Goal: Task Accomplishment & Management: Use online tool/utility

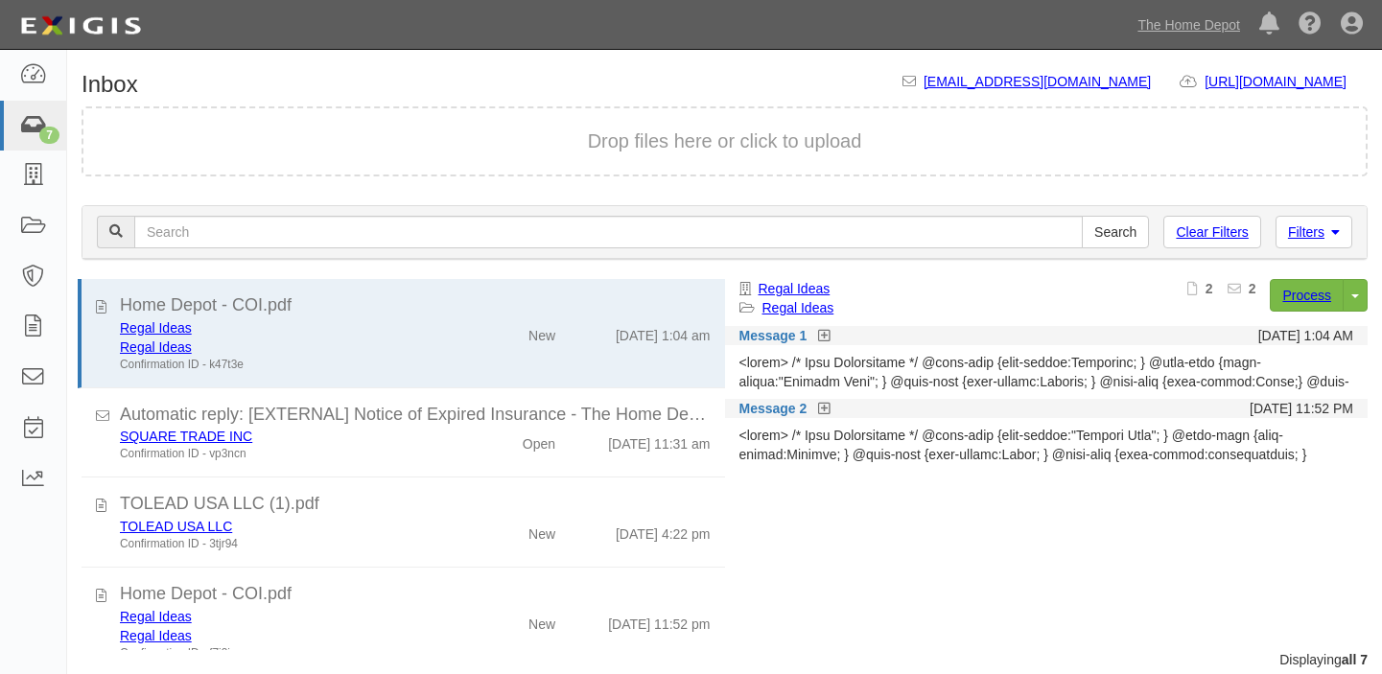
click at [24, 128] on icon at bounding box center [32, 126] width 27 height 22
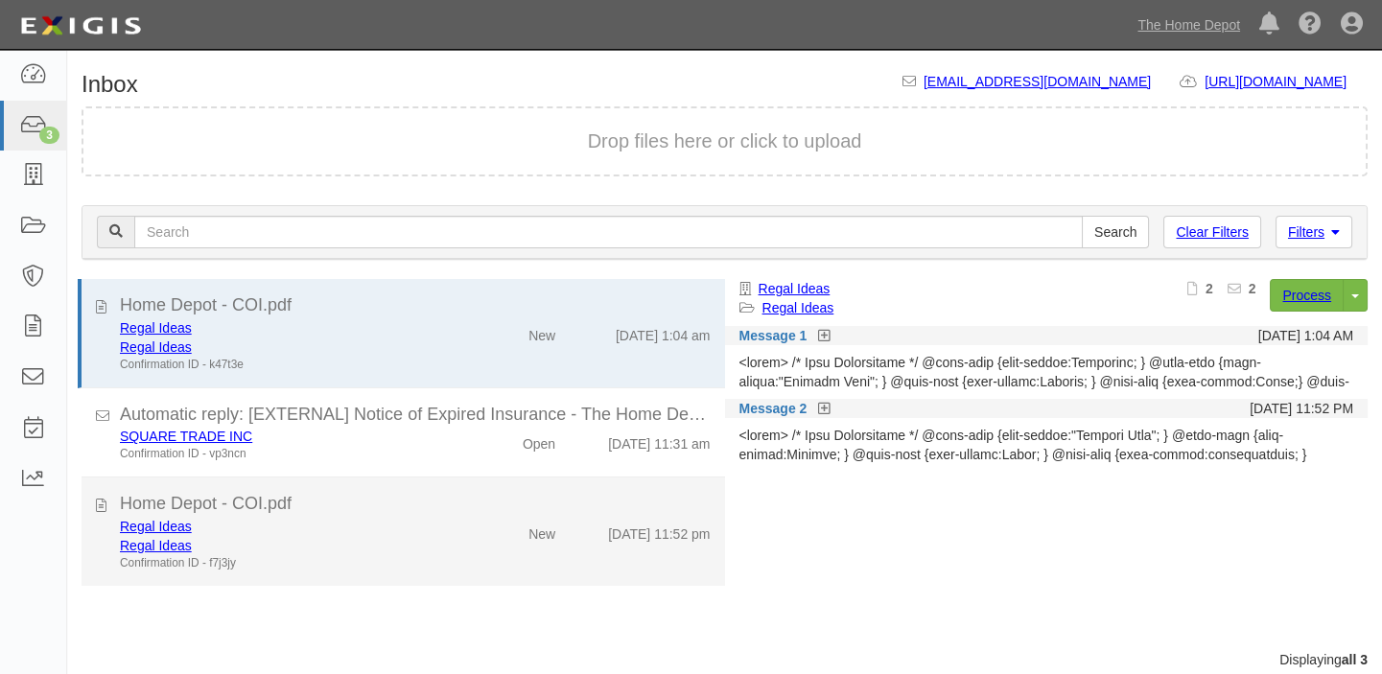
click at [495, 518] on div "New" at bounding box center [519, 530] width 104 height 27
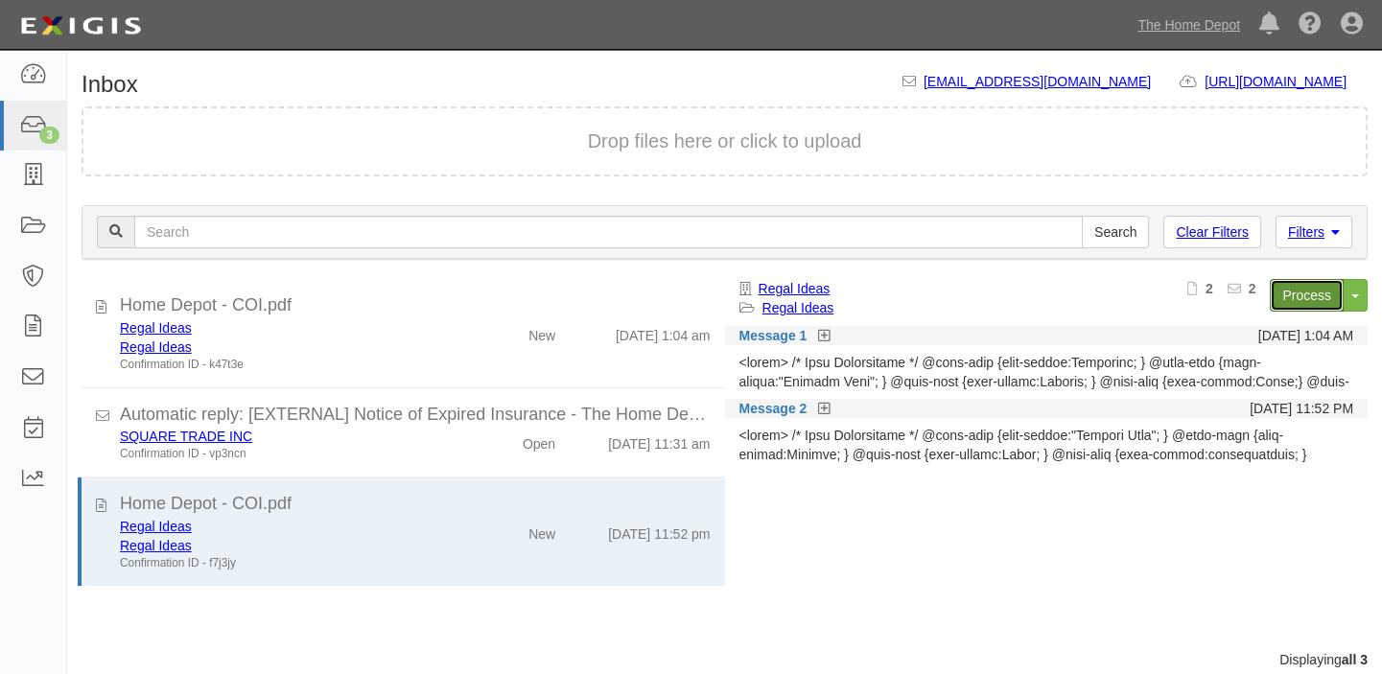
click at [1298, 301] on link "Process" at bounding box center [1307, 295] width 74 height 33
click at [32, 130] on icon at bounding box center [32, 126] width 27 height 22
